Goal: Information Seeking & Learning: Find specific fact

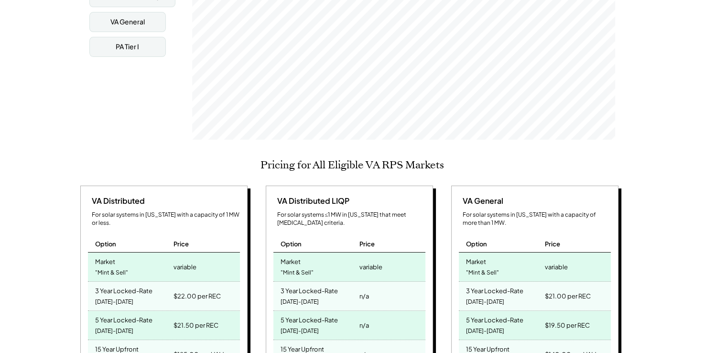
scroll to position [382, 0]
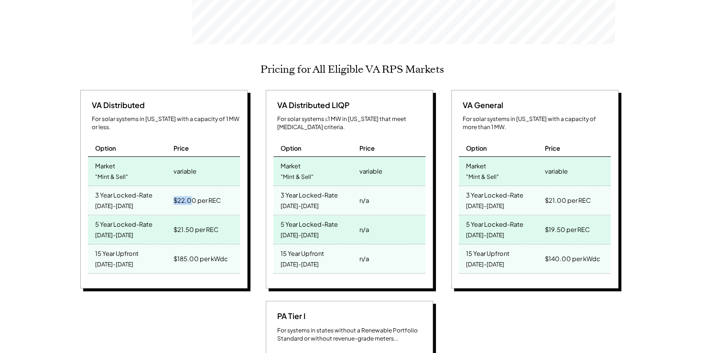
drag, startPoint x: 175, startPoint y: 185, endPoint x: 191, endPoint y: 186, distance: 16.3
click at [191, 194] on div "$22.00 per REC" at bounding box center [197, 200] width 47 height 13
drag, startPoint x: 191, startPoint y: 186, endPoint x: 183, endPoint y: 213, distance: 28.6
click at [183, 223] on div "$21.50 per REC" at bounding box center [196, 229] width 45 height 13
drag, startPoint x: 183, startPoint y: 213, endPoint x: 191, endPoint y: 244, distance: 31.8
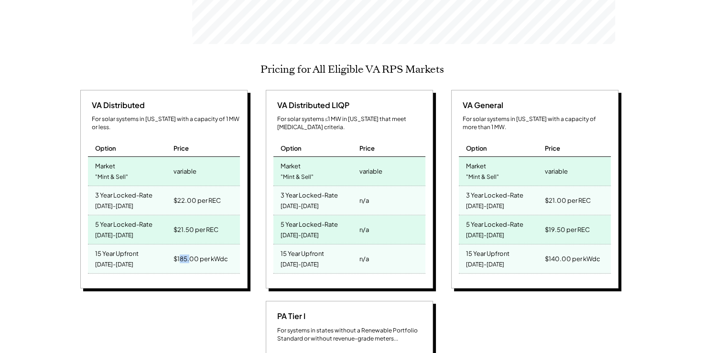
click at [191, 252] on div "$185.00 per kWdc" at bounding box center [201, 258] width 55 height 13
drag, startPoint x: 191, startPoint y: 244, endPoint x: 171, endPoint y: 251, distance: 21.2
click at [171, 251] on div "15 Year Upfront [DATE]-[DATE] $185.00 per kWdc" at bounding box center [164, 258] width 152 height 29
drag, startPoint x: 171, startPoint y: 251, endPoint x: 168, endPoint y: 244, distance: 7.5
click at [168, 245] on div "15 Year Upfront [DATE]-[DATE]" at bounding box center [130, 258] width 84 height 29
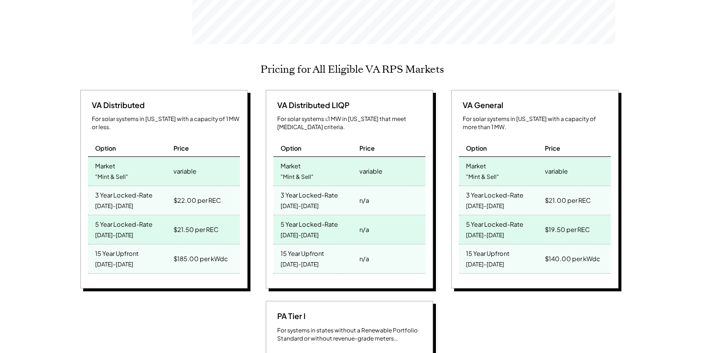
click at [180, 90] on div "VA Distributed For solar systems in [US_STATE] with a capacity of 1 MW or less.…" at bounding box center [163, 189] width 167 height 199
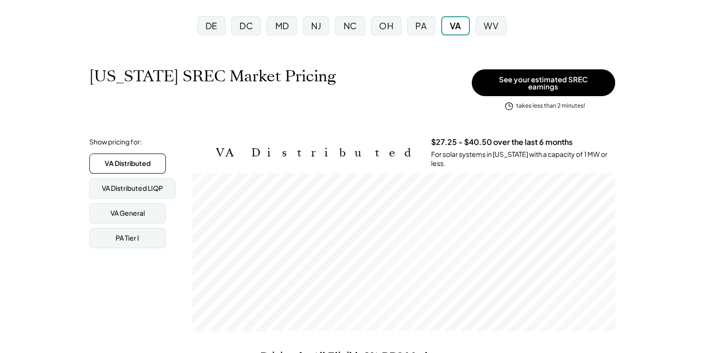
scroll to position [48, 0]
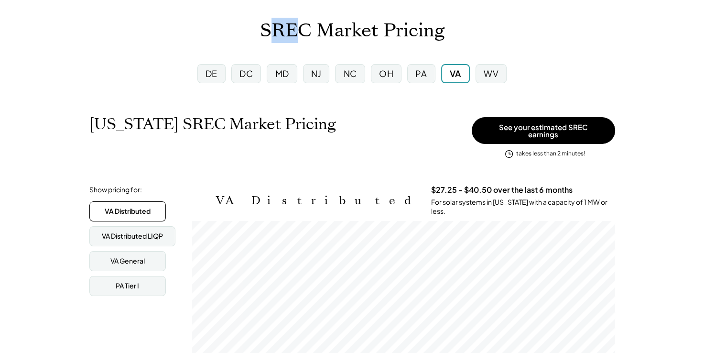
drag, startPoint x: 276, startPoint y: 28, endPoint x: 299, endPoint y: 28, distance: 23.0
click at [299, 28] on h1 "SREC Market Pricing" at bounding box center [352, 31] width 185 height 22
drag, startPoint x: 299, startPoint y: 28, endPoint x: 283, endPoint y: 49, distance: 26.2
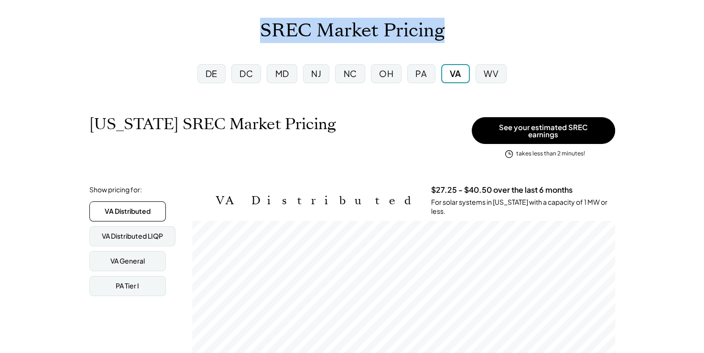
drag, startPoint x: 262, startPoint y: 30, endPoint x: 454, endPoint y: 32, distance: 191.7
click at [454, 32] on div "SREC Market Pricing" at bounding box center [352, 31] width 704 height 22
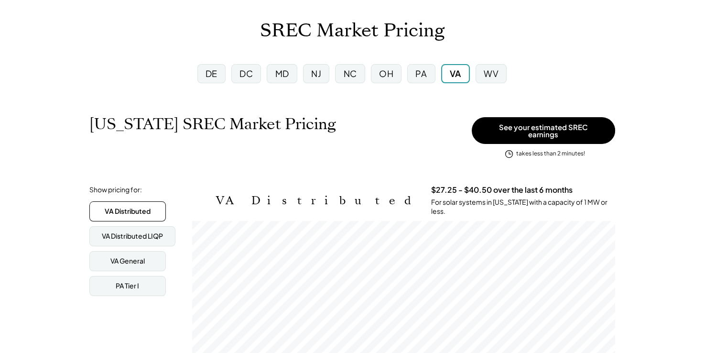
click at [367, 56] on div "DE DC MD [GEOGRAPHIC_DATA] [GEOGRAPHIC_DATA] [GEOGRAPHIC_DATA] PA [GEOGRAPHIC_D…" at bounding box center [352, 73] width 335 height 34
